Goal: Transaction & Acquisition: Purchase product/service

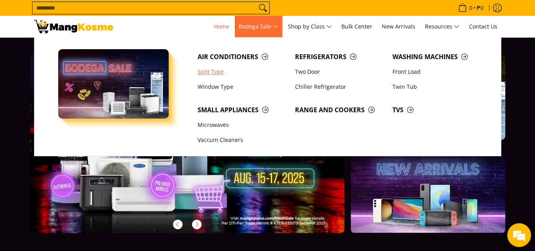
click at [208, 73] on link "Split Type" at bounding box center [242, 71] width 97 height 15
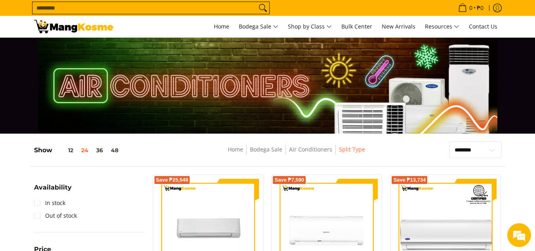
scroll to position [119, 0]
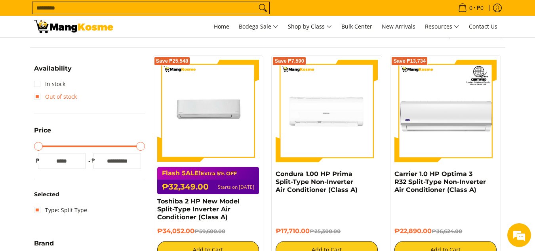
click at [59, 82] on link "In stock" at bounding box center [49, 84] width 31 height 13
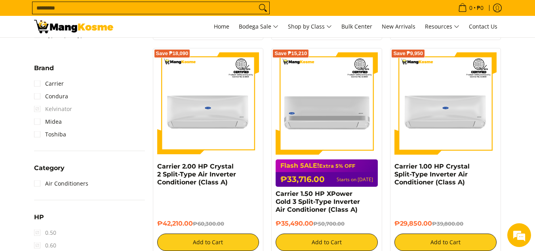
scroll to position [500, 0]
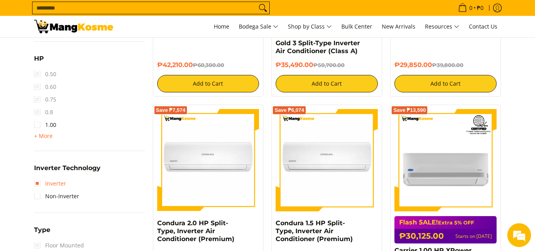
click at [52, 183] on link "Inverter" at bounding box center [50, 183] width 32 height 13
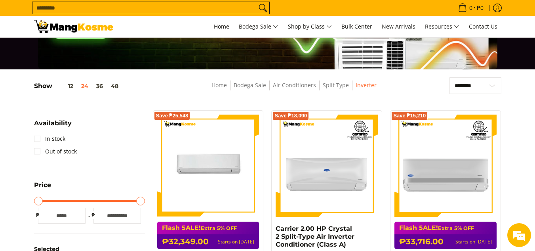
scroll to position [143, 0]
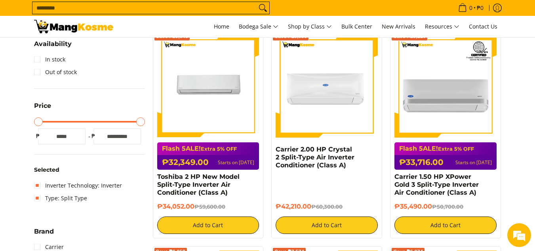
click at [319, 104] on img at bounding box center [327, 86] width 102 height 102
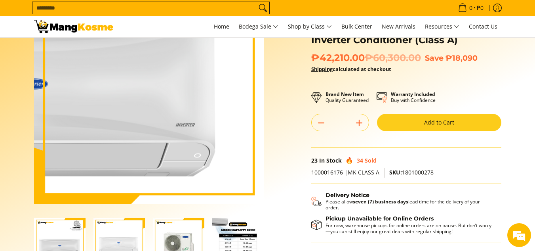
scroll to position [198, 0]
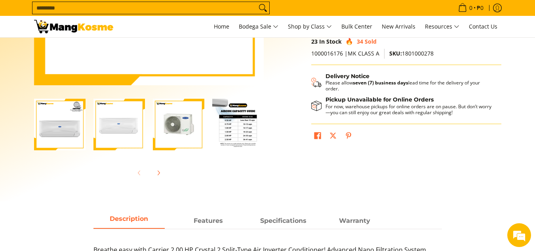
click at [122, 134] on img "carrier-crystal-split-type-aircon-mang-kosme" at bounding box center [120, 125] width 52 height 52
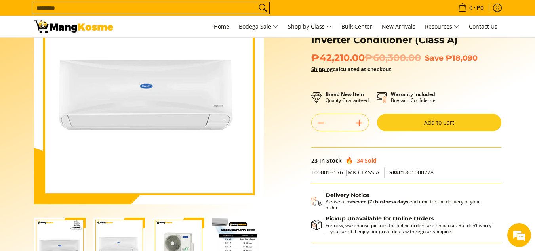
click at [196, 248] on img "Carrier 2.00 HP Crystal 2 Split-Type Air Inverter Conditioner (Class A)-3" at bounding box center [179, 244] width 52 height 52
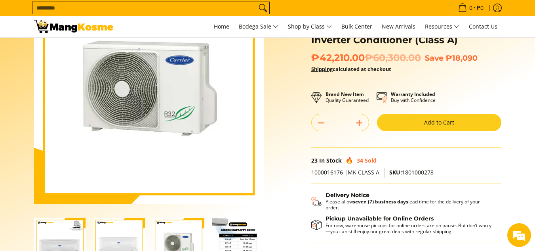
scroll to position [159, 0]
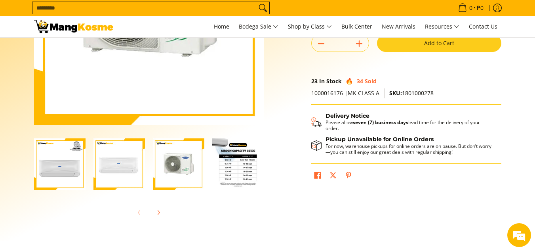
click at [239, 166] on img "Carrier 2.00 HP Crystal 2 Split-Type Air Inverter Conditioner (Class A)-4" at bounding box center [238, 164] width 52 height 52
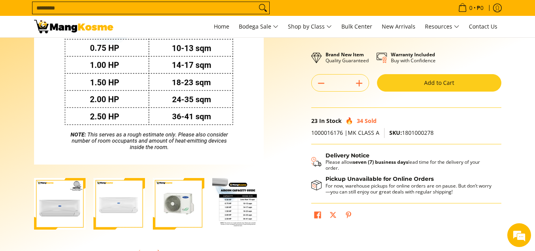
scroll to position [0, 0]
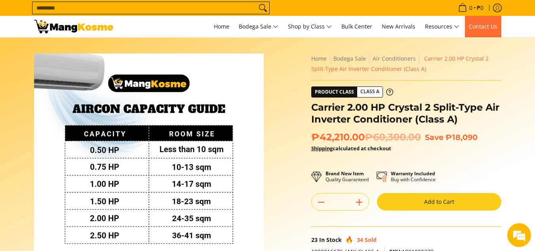
click at [494, 30] on link "Contact Us" at bounding box center [483, 26] width 36 height 21
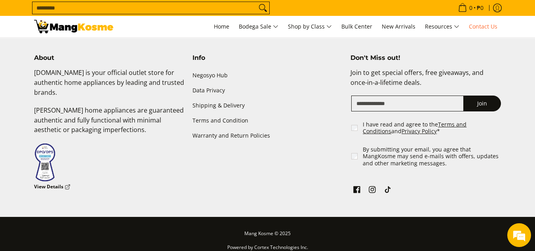
scroll to position [410, 0]
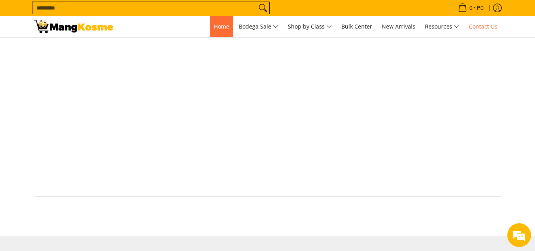
click at [210, 28] on link "Home" at bounding box center [221, 26] width 23 height 21
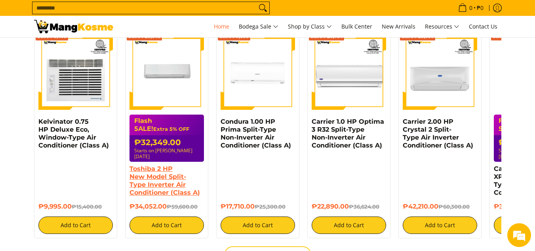
scroll to position [0, 945]
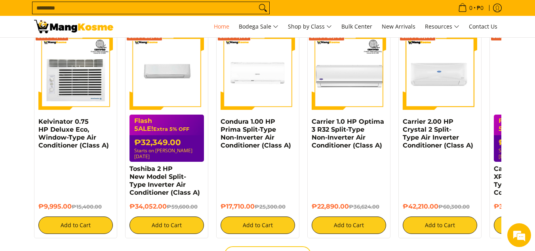
click at [433, 89] on img at bounding box center [440, 72] width 75 height 75
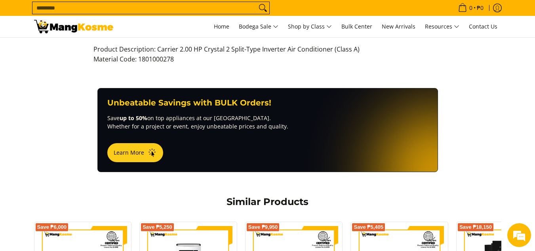
scroll to position [515, 0]
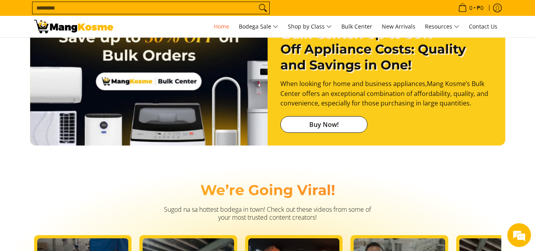
scroll to position [1189, 0]
